Goal: Task Accomplishment & Management: Manage account settings

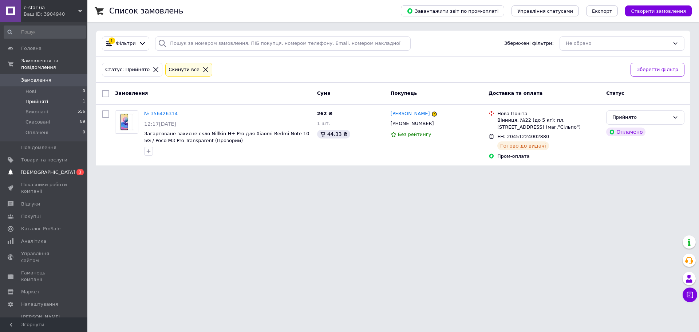
click at [30, 169] on span "[DEMOGRAPHIC_DATA]" at bounding box center [48, 172] width 54 height 7
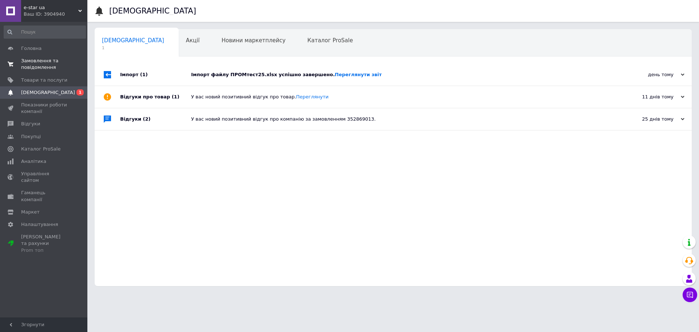
click at [37, 64] on span "Замовлення та повідомлення" at bounding box center [44, 64] width 46 height 13
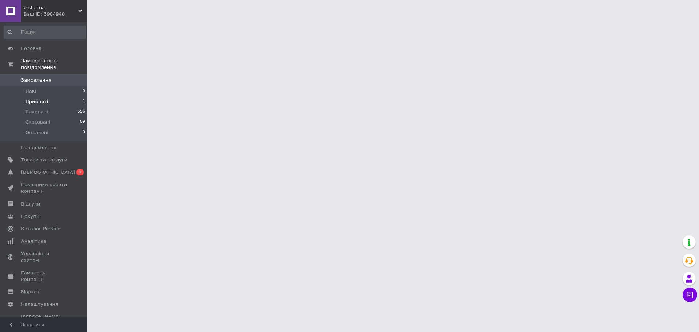
click at [37, 96] on li "Прийняті 1" at bounding box center [45, 101] width 90 height 10
